Goal: Find specific page/section: Find specific page/section

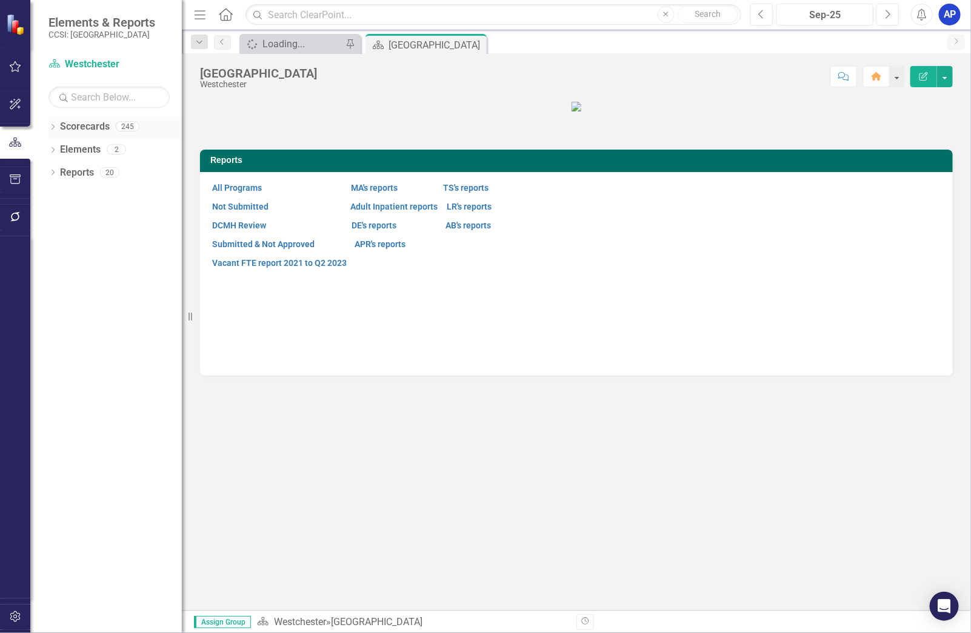
click at [53, 124] on div "Dropdown" at bounding box center [52, 128] width 8 height 10
click at [56, 149] on icon "Dropdown" at bounding box center [59, 148] width 9 height 7
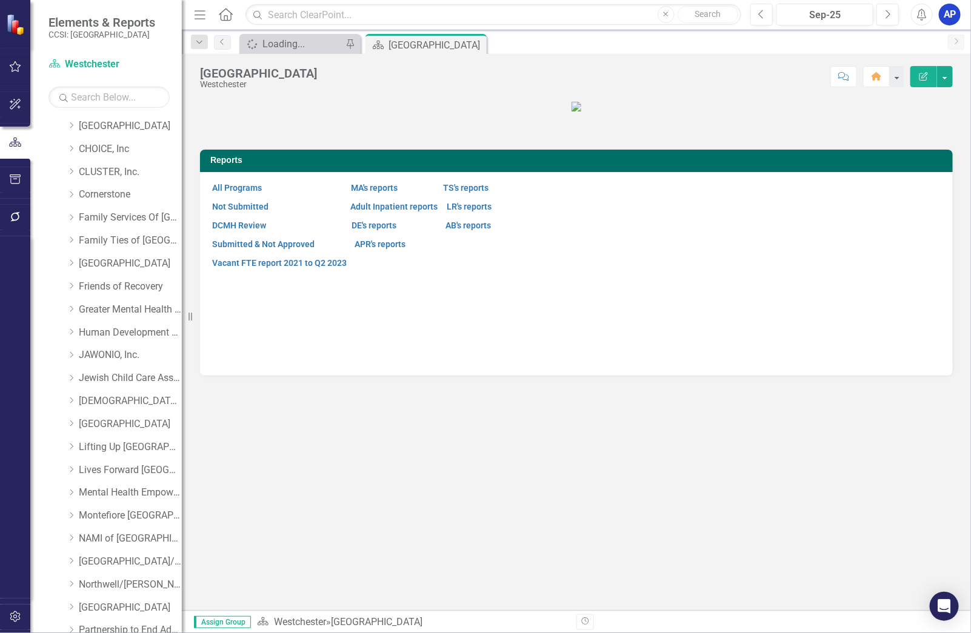
scroll to position [492, 0]
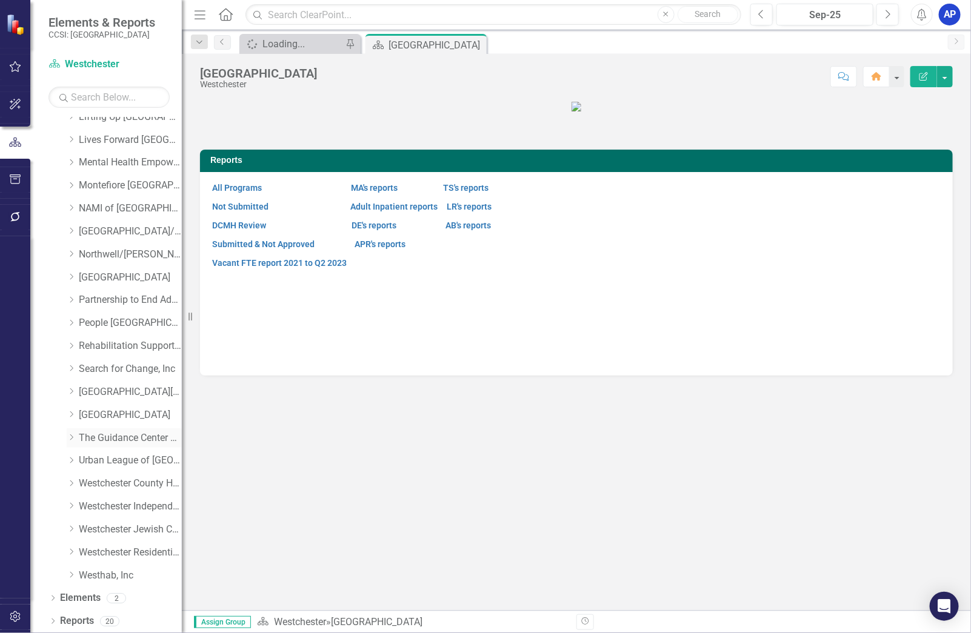
click at [70, 436] on icon "Dropdown" at bounding box center [71, 437] width 9 height 7
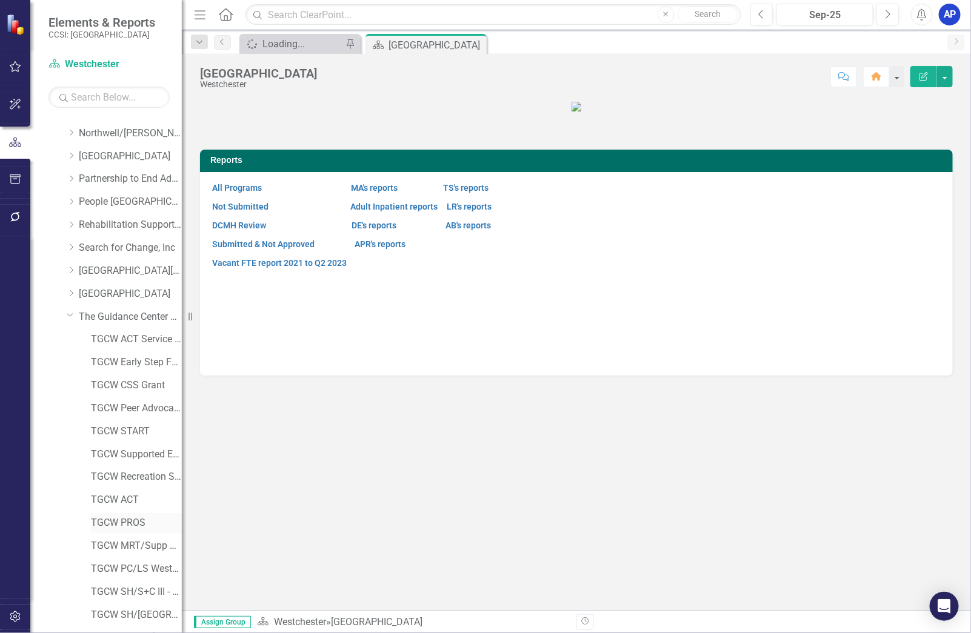
click at [139, 523] on link "TGCW PROS" at bounding box center [136, 523] width 91 height 14
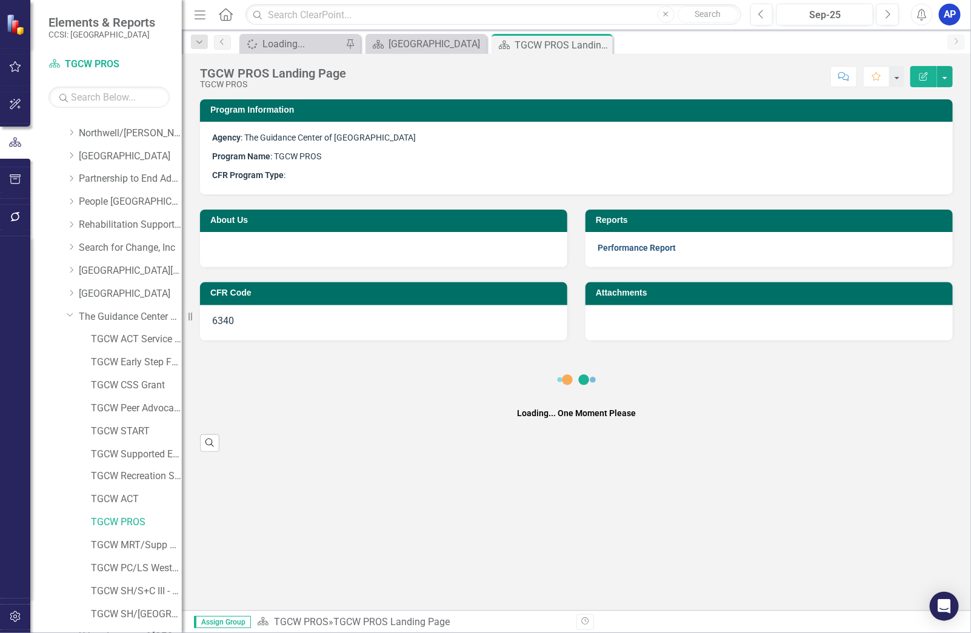
click at [609, 246] on link "Performance Report" at bounding box center [637, 248] width 78 height 10
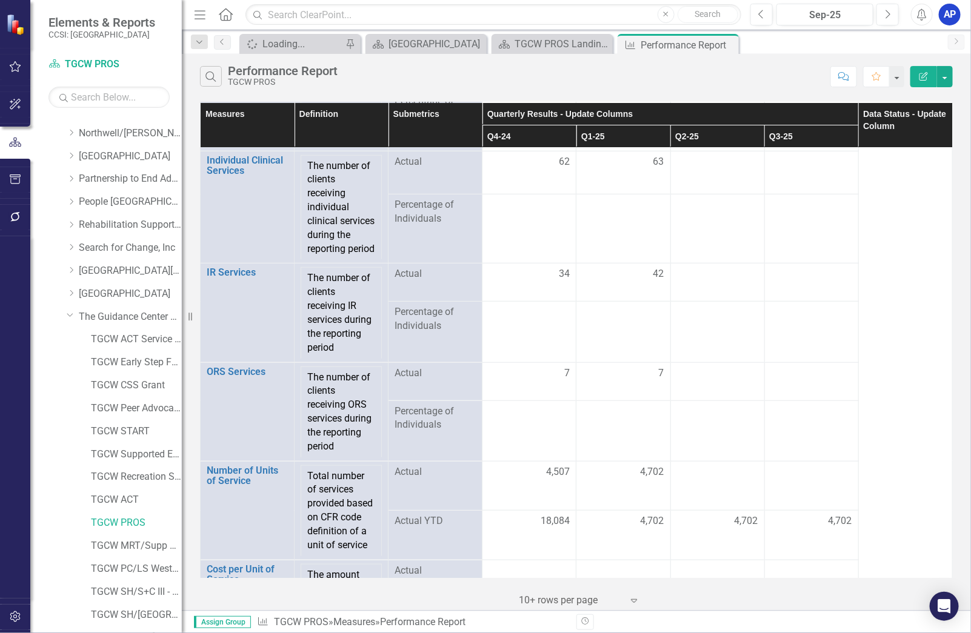
scroll to position [2406, 0]
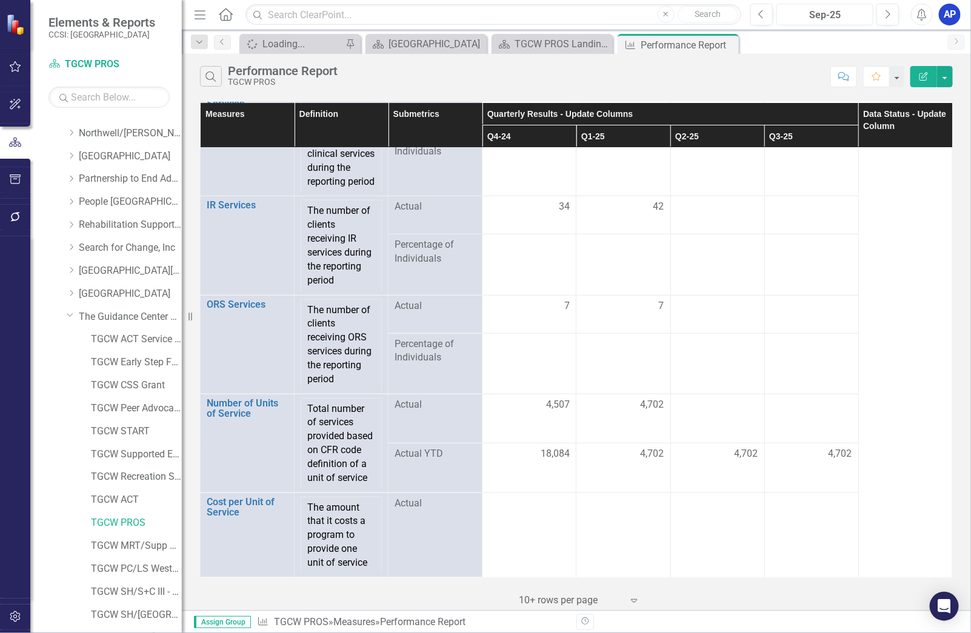
click at [831, 15] on div "Sep-25" at bounding box center [825, 15] width 89 height 15
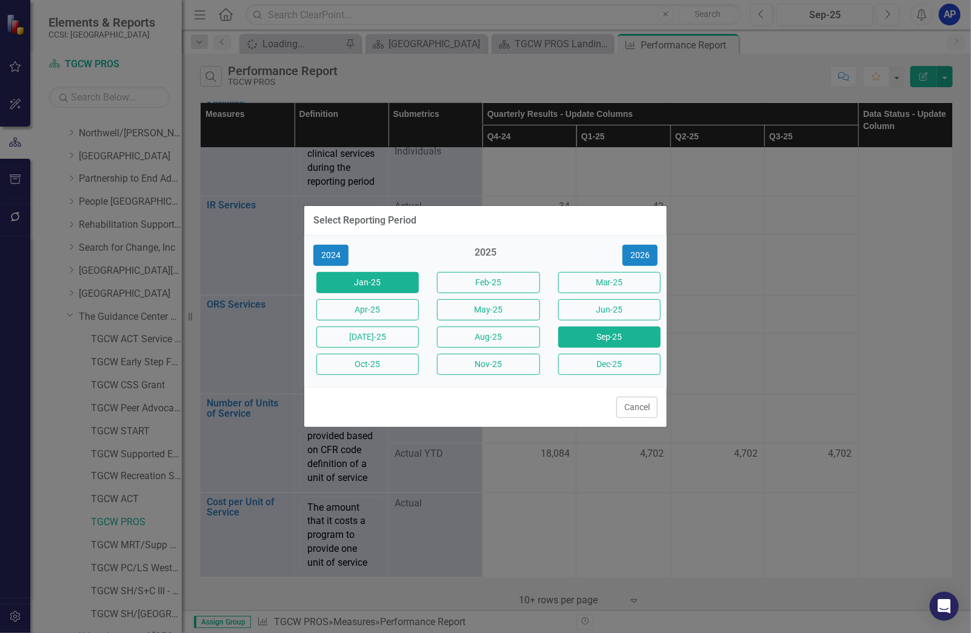
click at [377, 283] on button "Jan-25" at bounding box center [367, 282] width 102 height 21
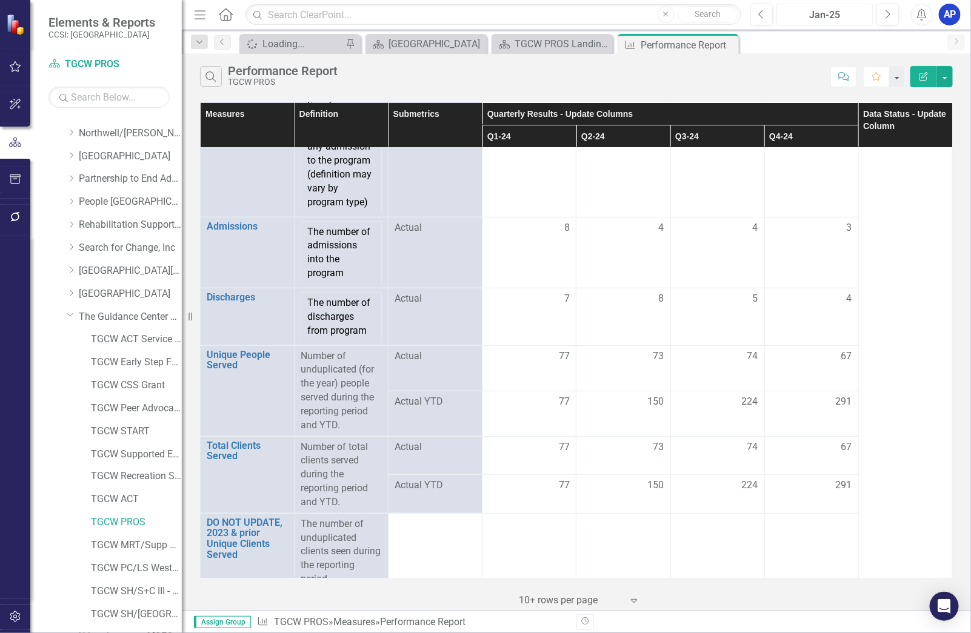
scroll to position [103, 0]
